Goal: Navigation & Orientation: Find specific page/section

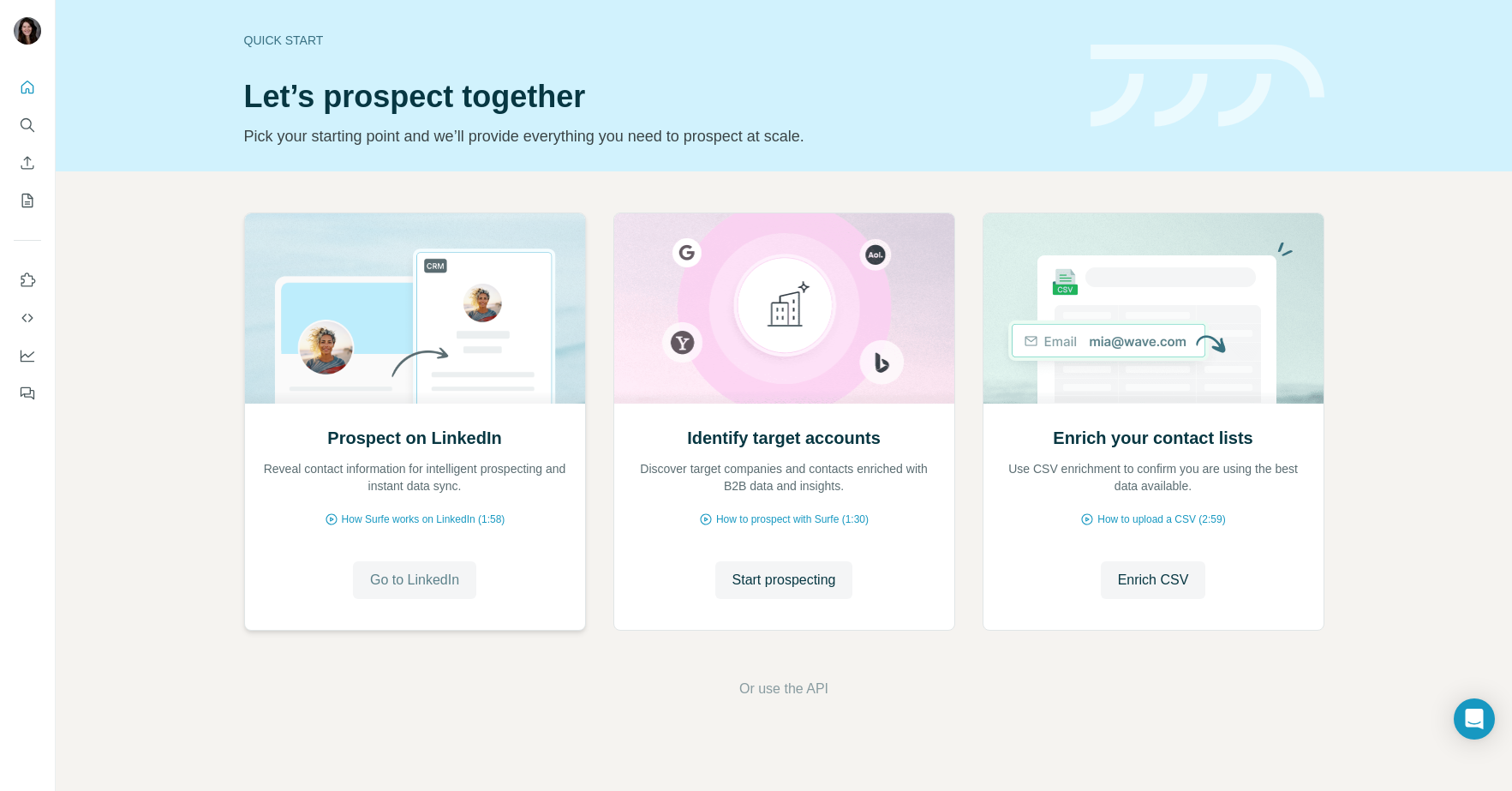
click at [423, 580] on span "Go to LinkedIn" at bounding box center [414, 580] width 89 height 20
click at [25, 86] on icon "Quick start" at bounding box center [27, 87] width 17 height 17
click at [27, 202] on icon "My lists" at bounding box center [29, 199] width 9 height 12
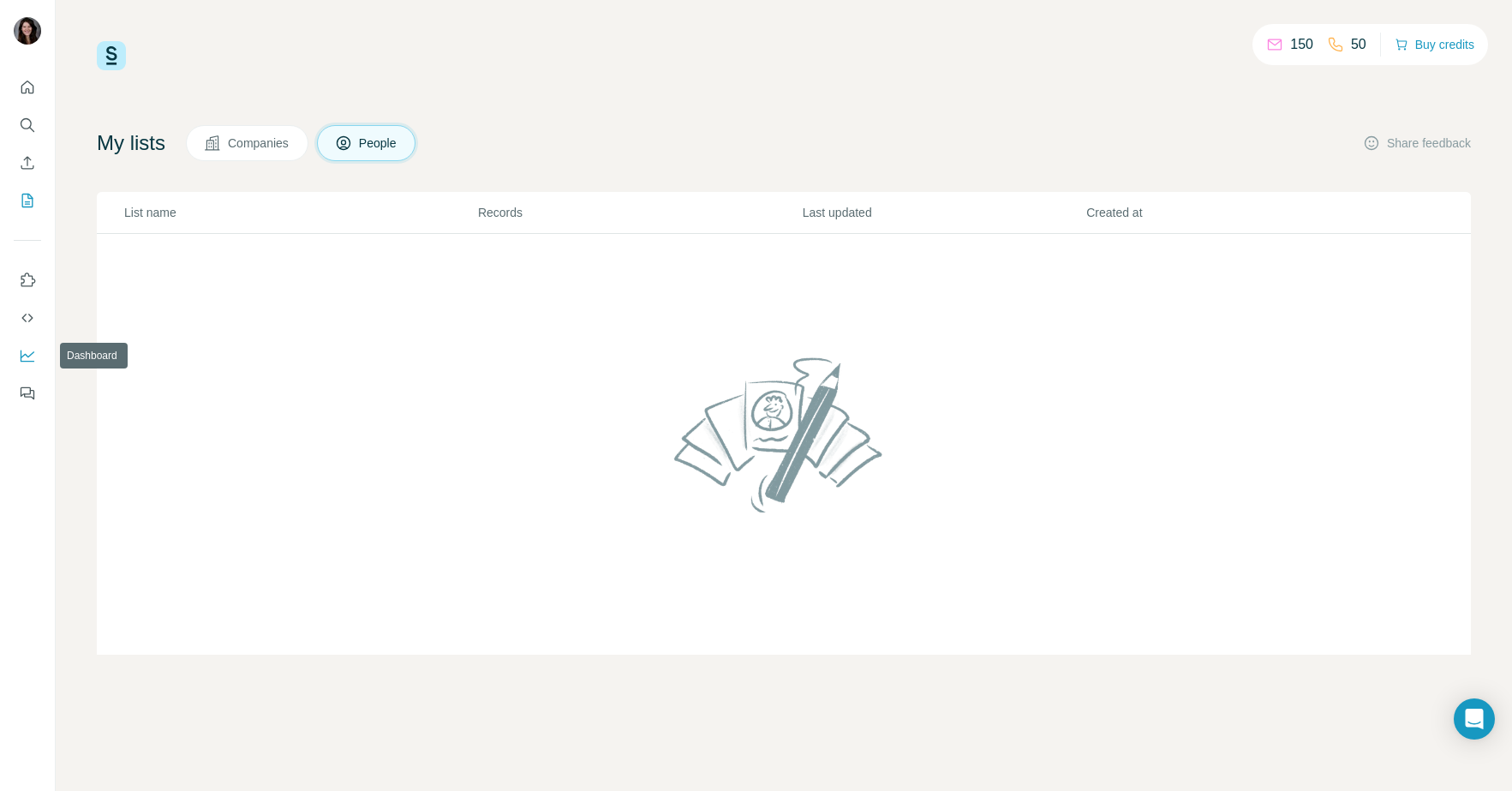
click at [20, 356] on icon "Dashboard" at bounding box center [27, 357] width 13 height 12
